Goal: Information Seeking & Learning: Understand process/instructions

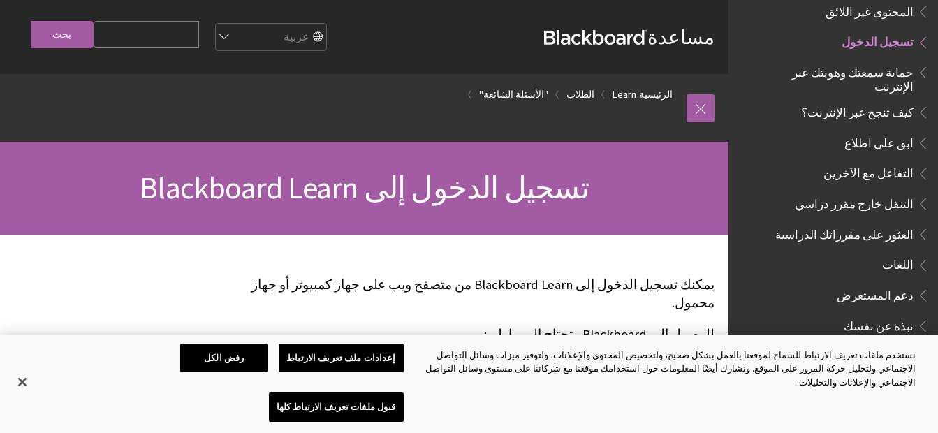
click at [450, 146] on div "تسجيل الدخول إلى Blackboard Learn" at bounding box center [364, 188] width 729 height 93
click at [583, 90] on link "الطلاب" at bounding box center [581, 94] width 28 height 17
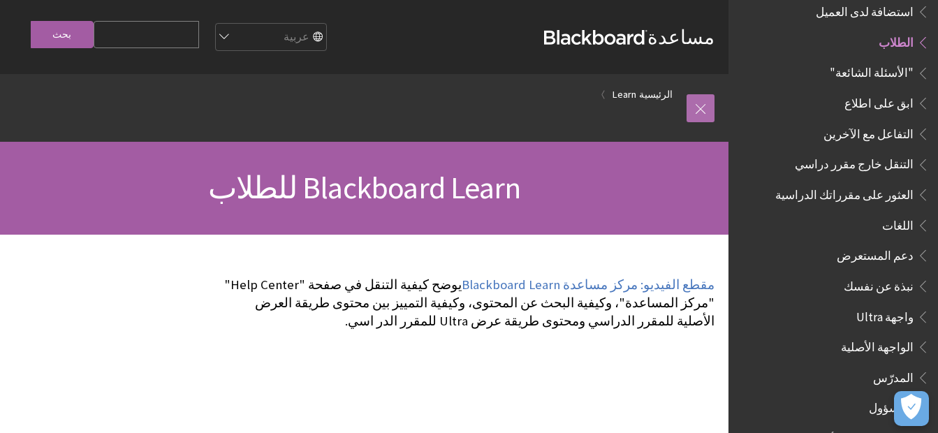
click at [702, 112] on link at bounding box center [701, 108] width 28 height 28
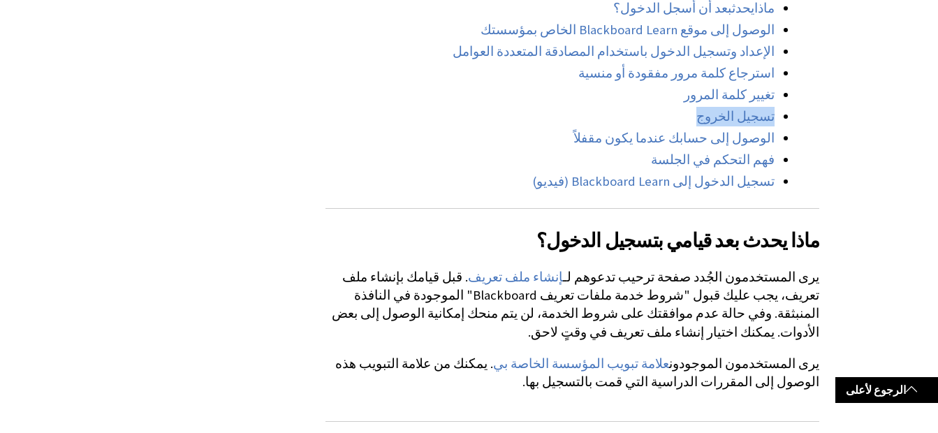
drag, startPoint x: 0, startPoint y: 0, endPoint x: 933, endPoint y: 103, distance: 939.2
drag, startPoint x: 933, startPoint y: 103, endPoint x: 940, endPoint y: 95, distance: 10.5
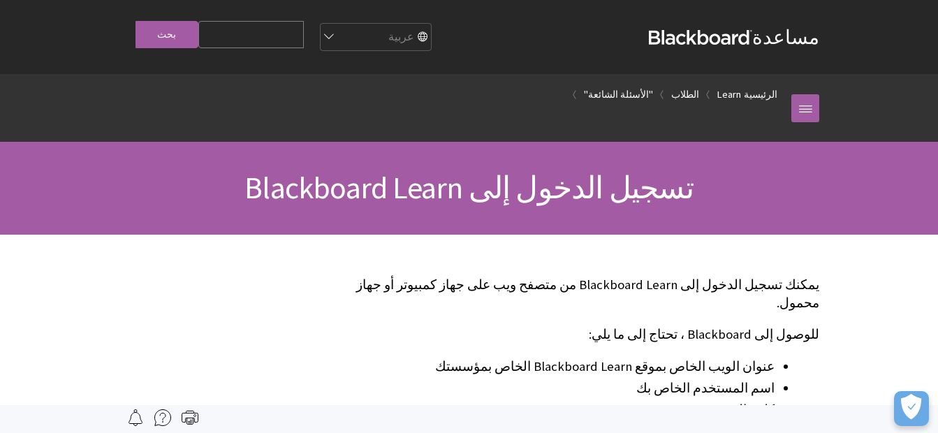
click at [637, 285] on p "يمكنك تسجيل الدخول إلى Blackboard Learn من متصفح ويب على جهاز كمبيوتر أو جهاز م…" at bounding box center [573, 294] width 494 height 36
click at [692, 286] on p "يمكنك تسجيل الدخول إلى Blackboard Learn من متصفح ويب على جهاز كمبيوتر أو جهاز م…" at bounding box center [573, 294] width 494 height 36
click at [681, 287] on p "يمكنك تسجيل الدخول إلى Blackboard Learn من متصفح ويب على جهاز كمبيوتر أو جهاز م…" at bounding box center [573, 294] width 494 height 36
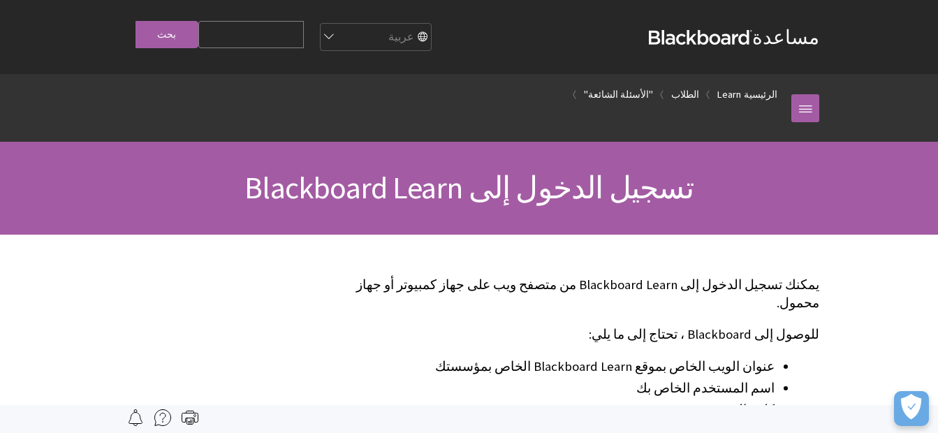
click at [681, 287] on p "يمكنك تسجيل الدخول إلى Blackboard Learn من متصفح ويب على جهاز كمبيوتر أو جهاز م…" at bounding box center [573, 294] width 494 height 36
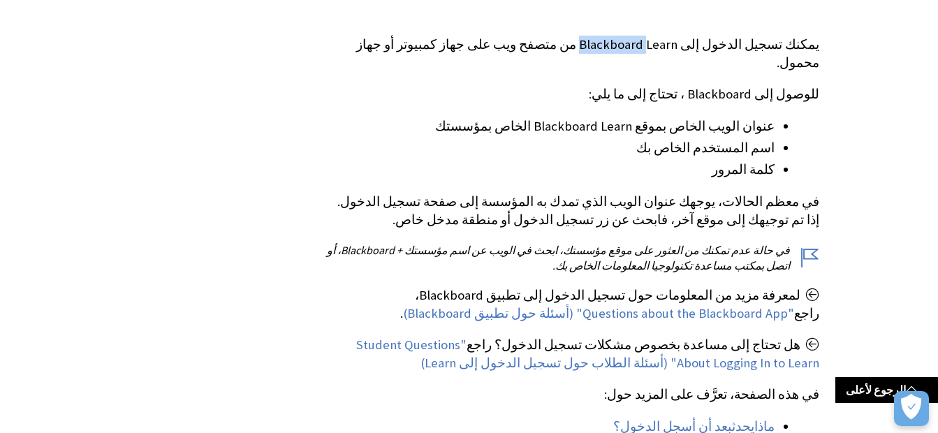
scroll to position [256, 0]
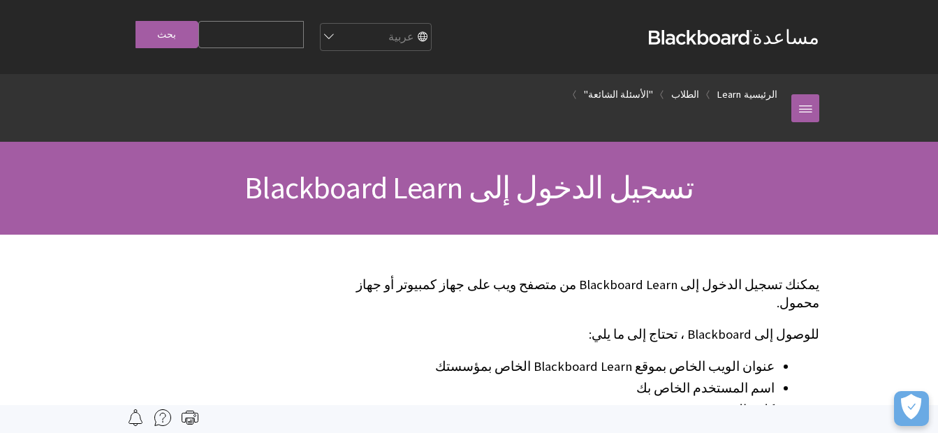
scroll to position [1121, 0]
